Goal: Information Seeking & Learning: Learn about a topic

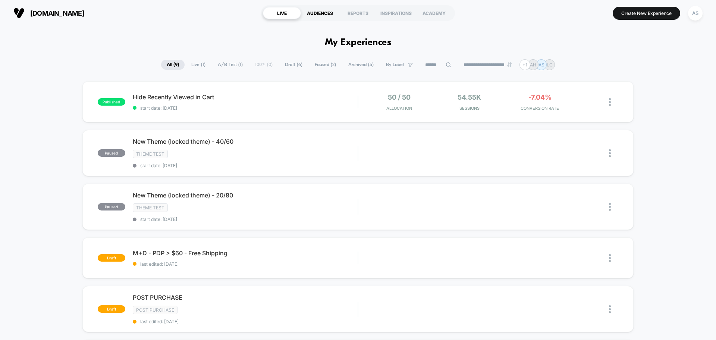
click at [307, 18] on div "AUDIENCES" at bounding box center [320, 13] width 38 height 12
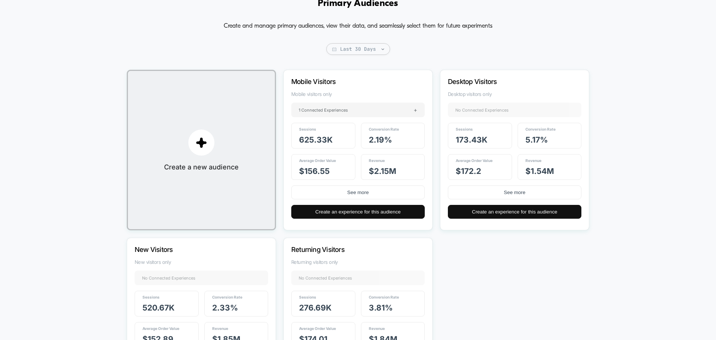
scroll to position [37, 0]
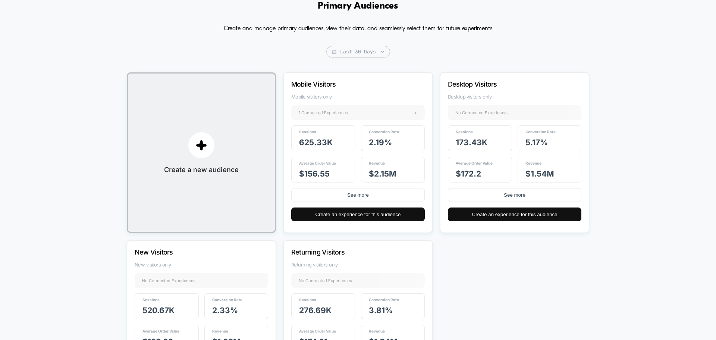
click at [364, 113] on div "1 Connected Experiences +" at bounding box center [357, 112] width 133 height 15
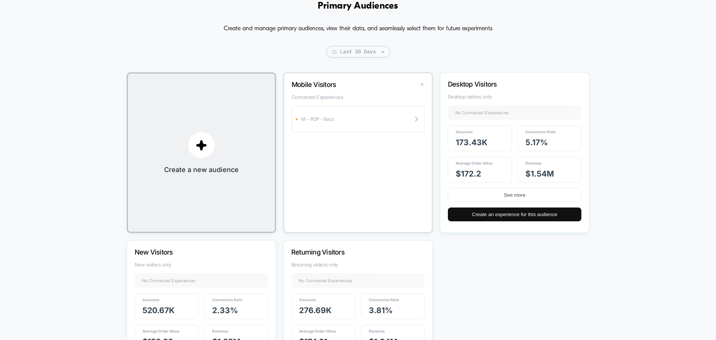
click at [424, 86] on button "✕" at bounding box center [422, 84] width 9 height 6
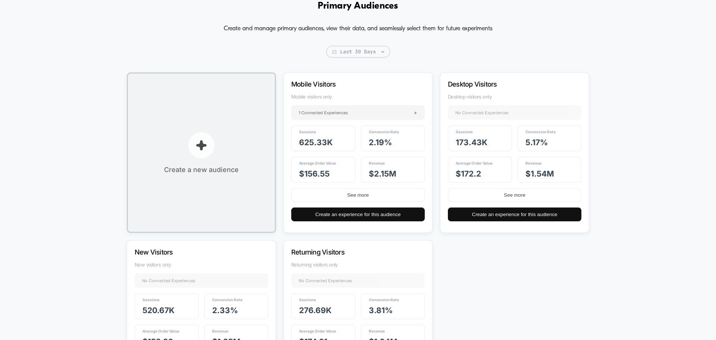
click at [199, 134] on p "button" at bounding box center [201, 145] width 26 height 26
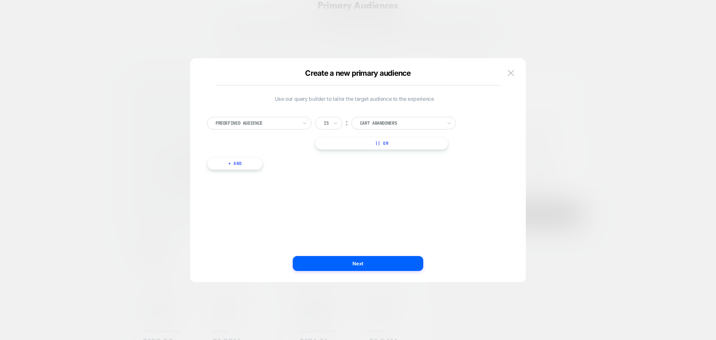
click at [268, 123] on div at bounding box center [256, 123] width 82 height 7
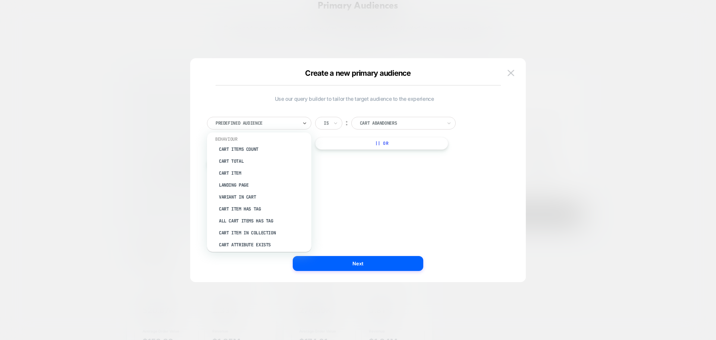
scroll to position [108, 0]
click at [113, 162] on div at bounding box center [358, 170] width 716 height 340
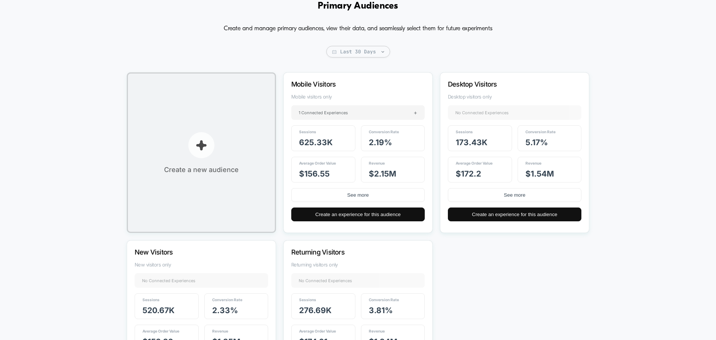
click at [207, 137] on p "button" at bounding box center [201, 145] width 26 height 26
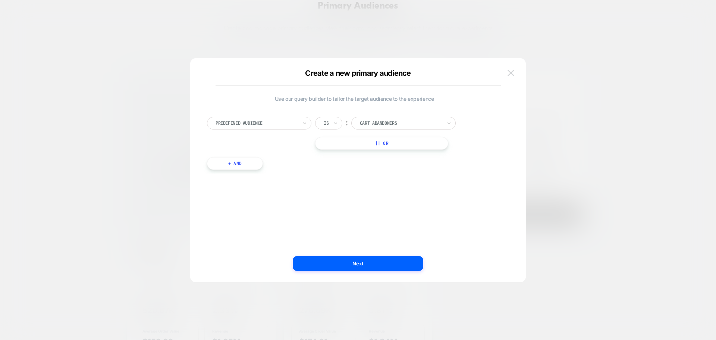
click at [513, 76] on img at bounding box center [510, 73] width 7 height 6
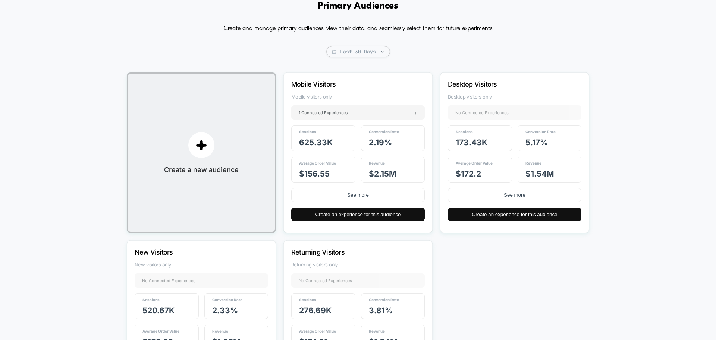
click at [0, 160] on div "Primary Audiences Create and manage primary audiences, view their data, and sea…" at bounding box center [358, 201] width 716 height 422
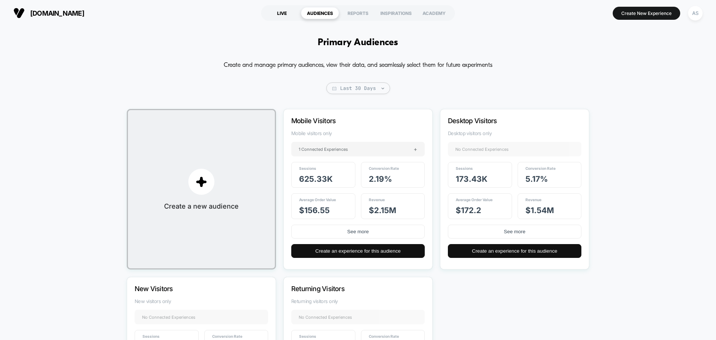
click at [291, 13] on div "LIVE" at bounding box center [282, 13] width 38 height 12
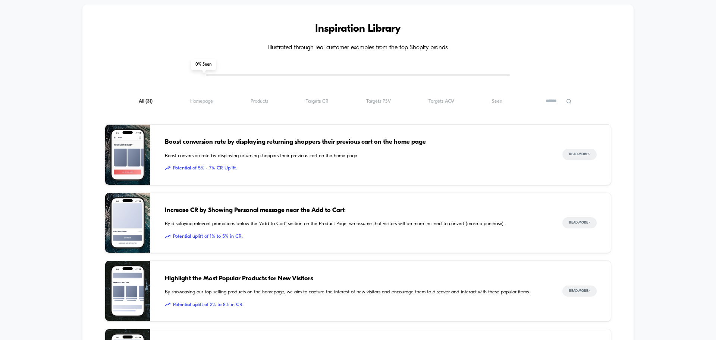
scroll to position [630, 0]
click at [635, 111] on div "Inspiration Library Illustrated through real customer examples from the top Sho…" at bounding box center [358, 296] width 716 height 615
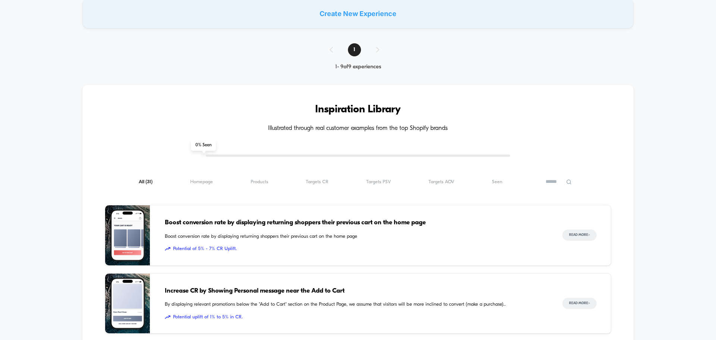
scroll to position [549, 0]
click at [265, 180] on span "Products ( 31 )" at bounding box center [260, 182] width 18 height 6
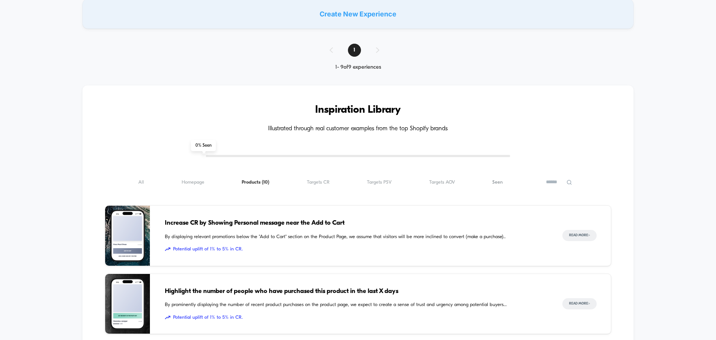
click at [501, 182] on span "Seen ( 10 )" at bounding box center [497, 182] width 10 height 6
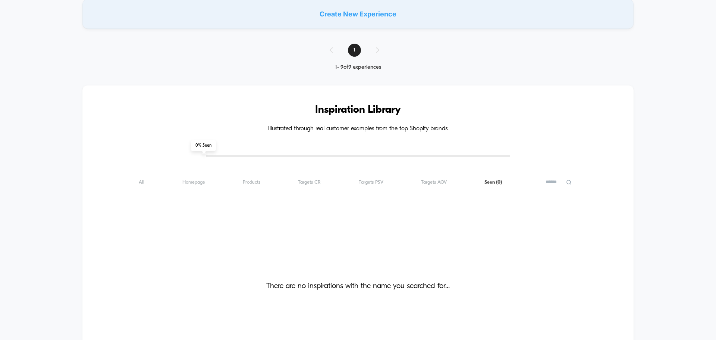
click at [146, 182] on div "All ( 0 ) Homepage ( 0 ) Products ( 0 ) Targets CR ( 0 ) Targets PSV ( 0 ) Targ…" at bounding box center [358, 181] width 506 height 9
click at [135, 182] on div "All ( 0 ) Homepage ( 0 ) Products ( 0 ) Targets CR ( 0 ) Targets PSV ( 0 ) Targ…" at bounding box center [358, 181] width 506 height 9
click at [141, 183] on span "All ( 0 )" at bounding box center [142, 182] width 6 height 6
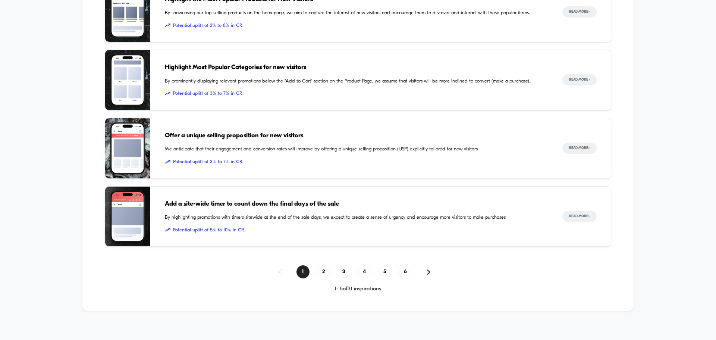
scroll to position [909, 0]
click at [401, 270] on span "6" at bounding box center [405, 271] width 13 height 13
